Goal: Task Accomplishment & Management: Manage account settings

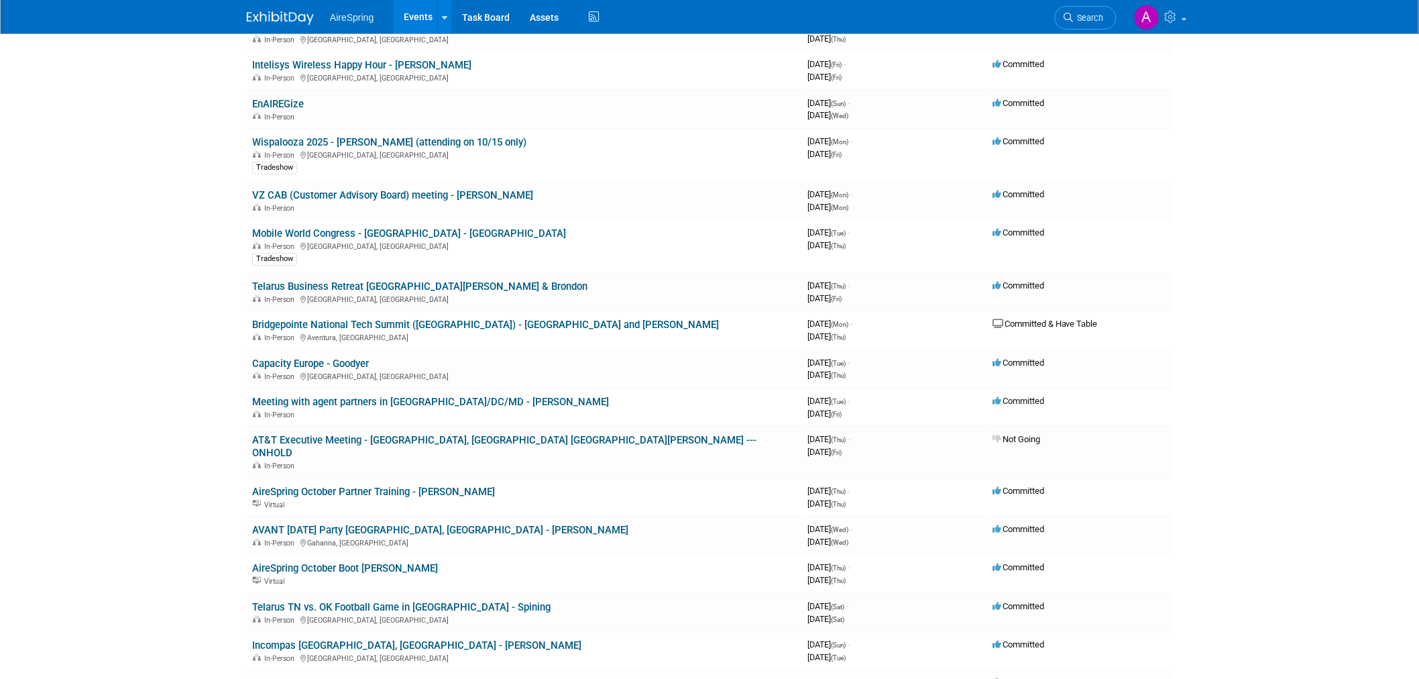
click at [179, 265] on body "AireSpring Events Add Event Bulk Upload Events Shareable Event Boards Recently …" at bounding box center [709, 116] width 1419 height 679
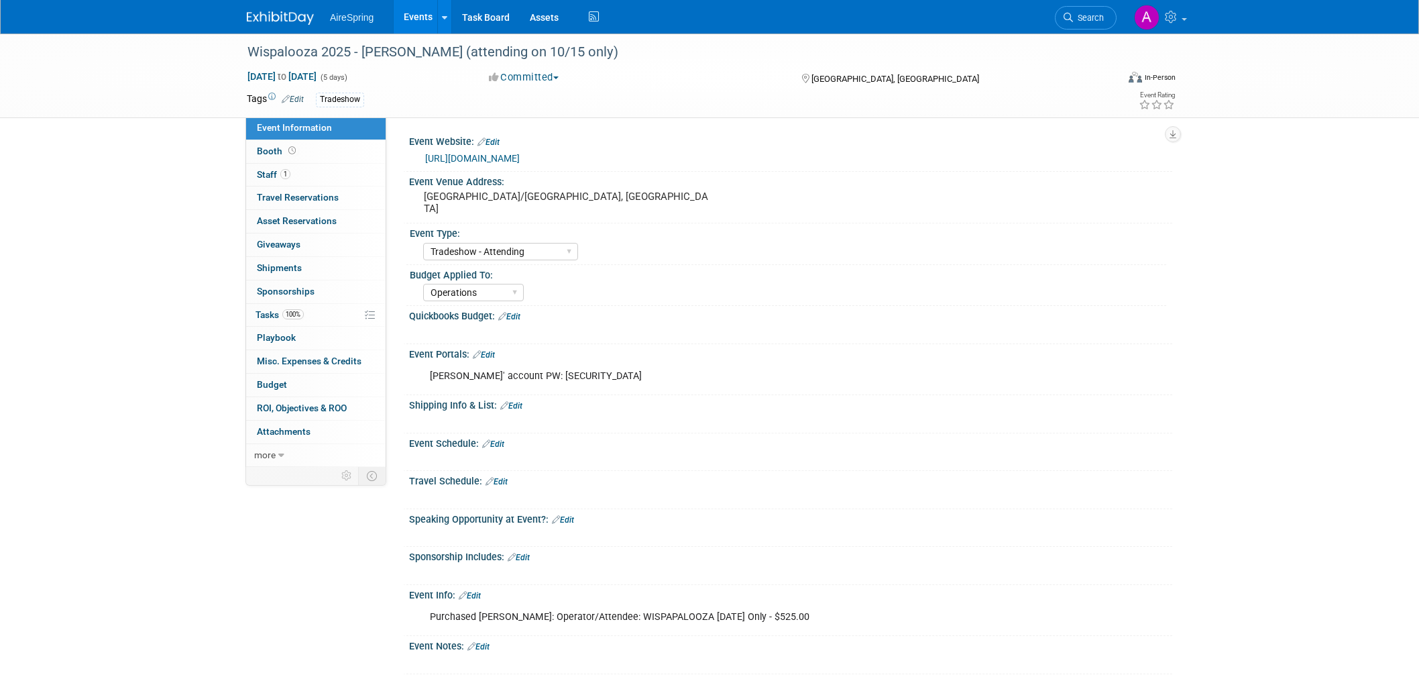
select select "Tradeshow - Attending"
select select "Operations"
click at [115, 309] on div "Wispalooza 2025 - Hess (attending on 10/15 only) Oct 13, 2025 to Oct 17, 2025 (…" at bounding box center [709, 419] width 1419 height 770
click at [114, 172] on div "Wispalooza 2025 - Hess (attending on 10/15 only) Oct 13, 2025 to Oct 17, 2025 (…" at bounding box center [709, 419] width 1419 height 770
click at [879, 292] on div "Marketing Sales Operations Customer" at bounding box center [794, 290] width 743 height 21
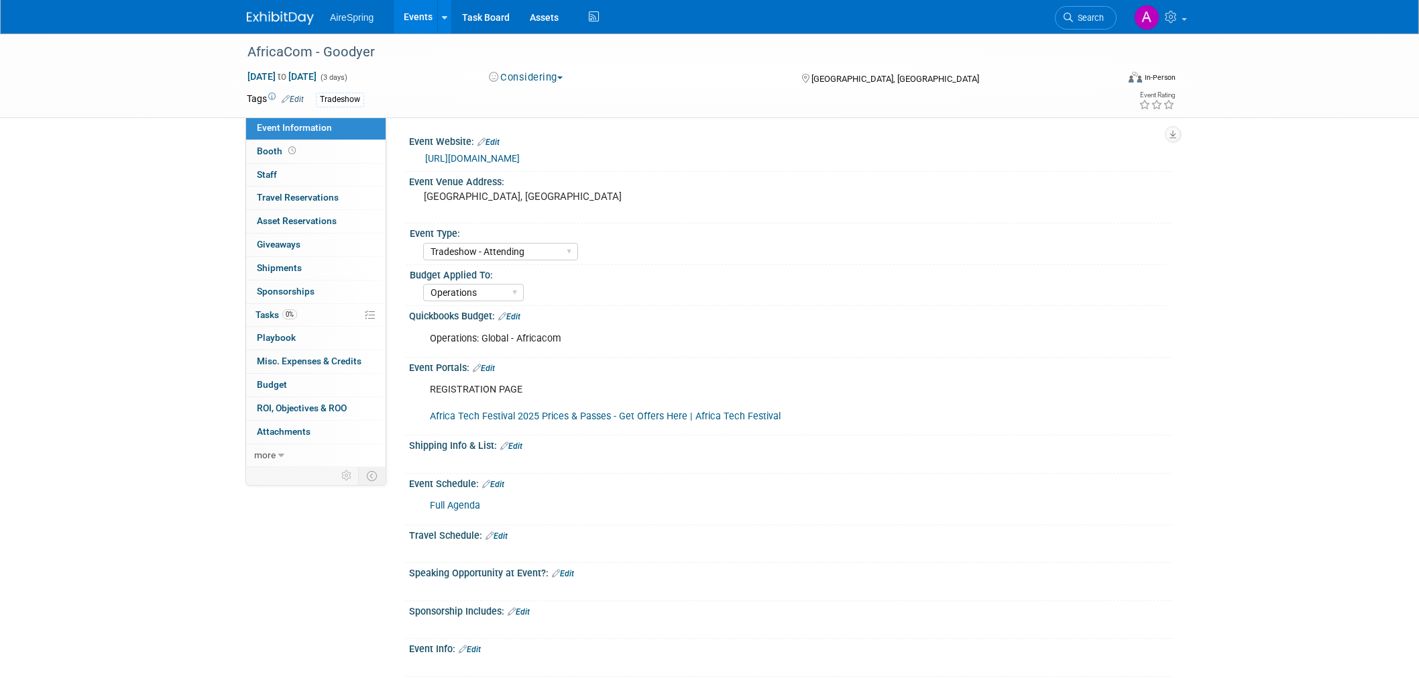
select select "Tradeshow - Attending"
select select "Operations"
